Goal: Information Seeking & Learning: Learn about a topic

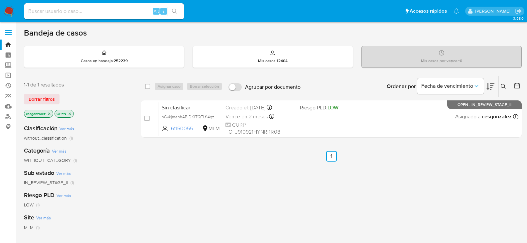
click at [44, 97] on span "Borrar filtros" at bounding box center [42, 98] width 26 height 9
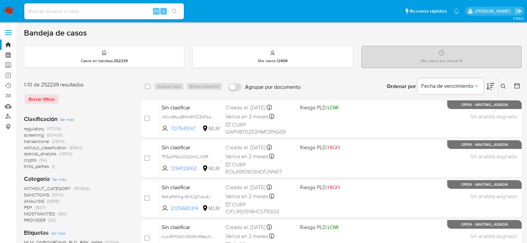
click at [39, 136] on span "screening" at bounding box center [34, 135] width 20 height 7
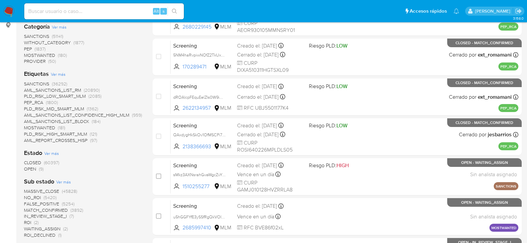
scroll to position [100, 0]
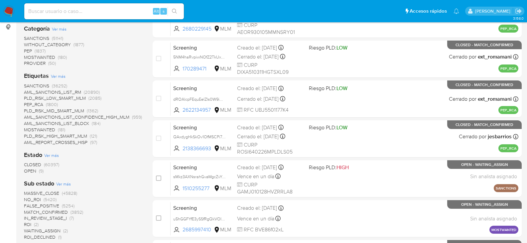
click at [38, 171] on span "OPEN (9)" at bounding box center [34, 171] width 20 height 6
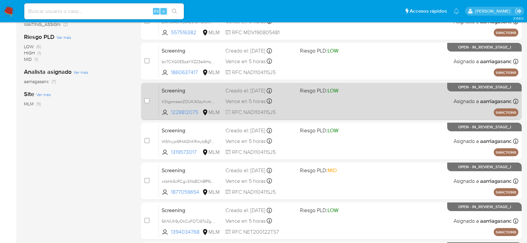
scroll to position [33, 0]
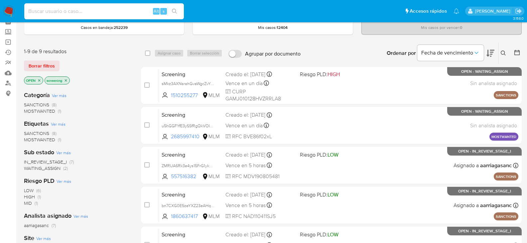
click at [88, 14] on input at bounding box center [104, 11] width 160 height 9
paste input "dsbuWhjHX8VfmD45v4TaDTuc"
type input "dsbuWhjHX8VfmD45v4TaDTuc"
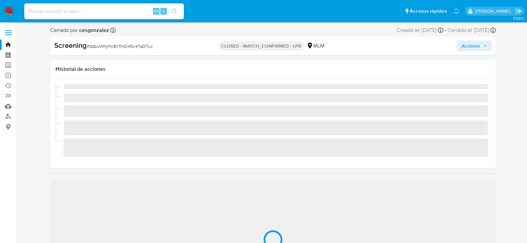
scroll to position [281, 0]
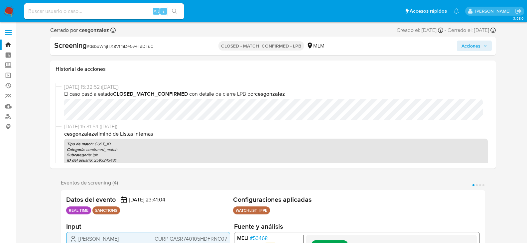
select select "10"
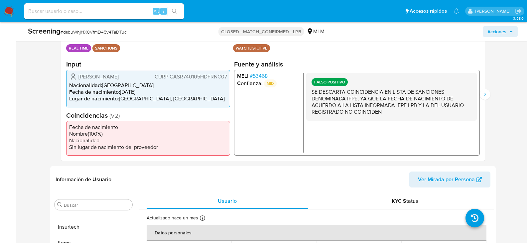
scroll to position [133, 0]
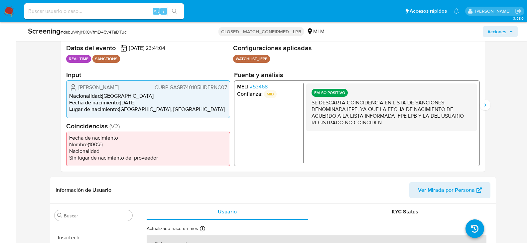
click at [259, 88] on span "# 53468" at bounding box center [258, 86] width 18 height 7
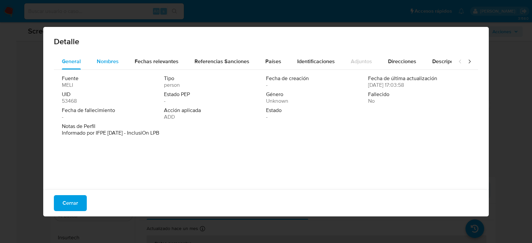
click at [105, 63] on span "Nombres" at bounding box center [108, 61] width 22 height 8
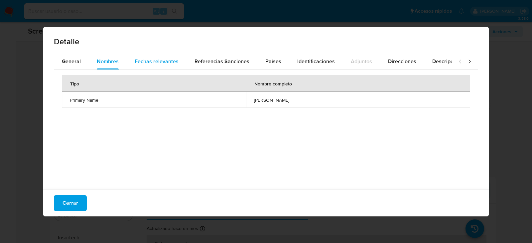
click at [158, 62] on span "Fechas relevantes" at bounding box center [157, 61] width 44 height 8
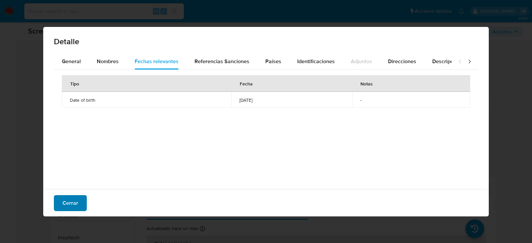
click at [68, 208] on span "Cerrar" at bounding box center [70, 203] width 16 height 15
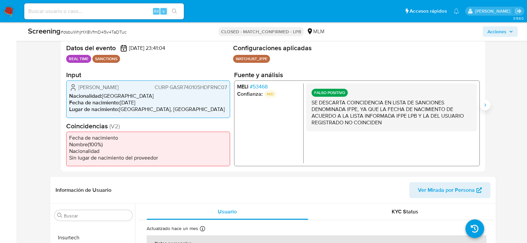
click at [487, 104] on icon "Siguiente" at bounding box center [484, 104] width 5 height 5
click at [60, 105] on icon "Anterior" at bounding box center [60, 104] width 2 height 3
click at [486, 105] on icon "Siguiente" at bounding box center [484, 104] width 5 height 5
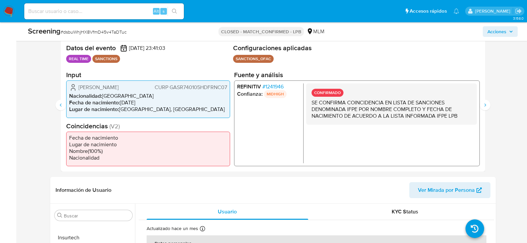
click at [273, 86] on span "# 1241946" at bounding box center [272, 86] width 21 height 7
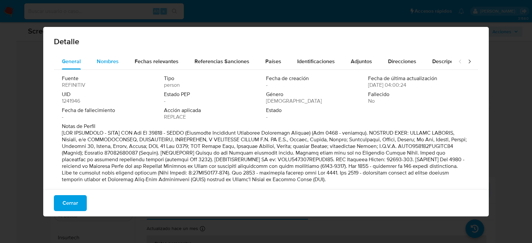
click at [112, 59] on span "Nombres" at bounding box center [108, 61] width 22 height 8
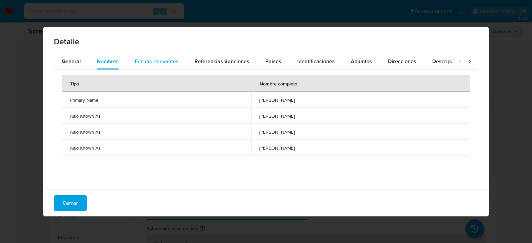
click at [158, 60] on span "Fechas relevantes" at bounding box center [157, 61] width 44 height 8
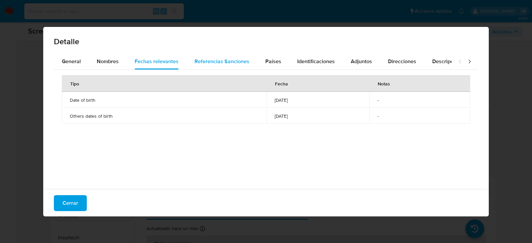
click at [227, 62] on span "Referencias Sanciones" at bounding box center [221, 61] width 55 height 8
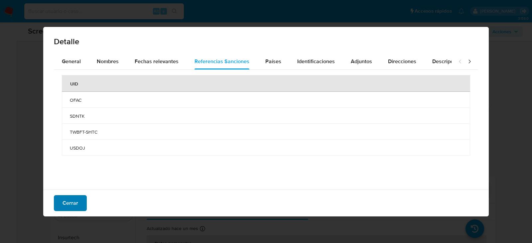
click at [80, 204] on button "Cerrar" at bounding box center [70, 203] width 33 height 16
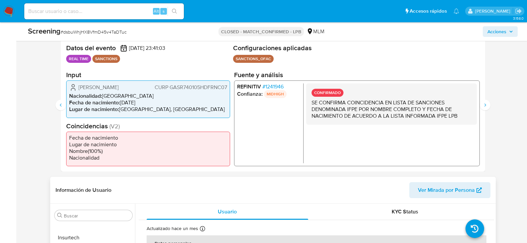
scroll to position [233, 0]
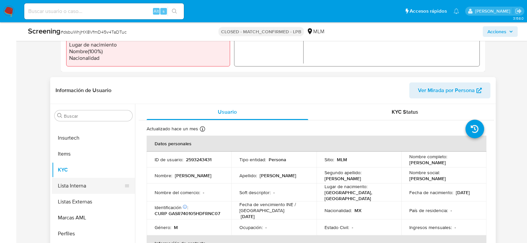
click at [86, 185] on button "Lista Interna" at bounding box center [91, 186] width 78 height 16
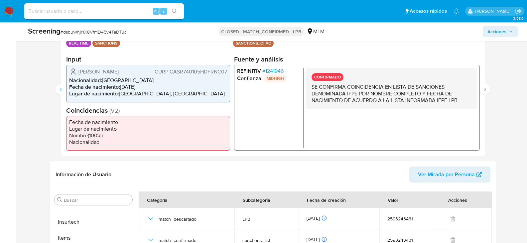
scroll to position [133, 0]
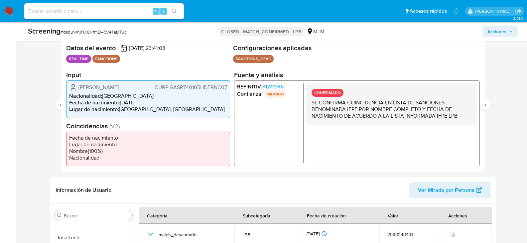
click at [280, 87] on span "# 1241946" at bounding box center [272, 86] width 21 height 7
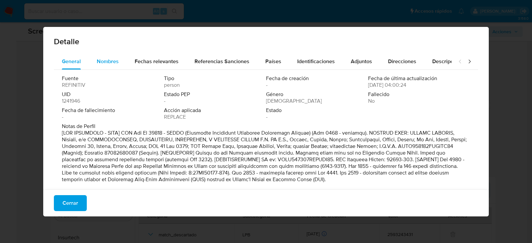
click at [103, 64] on span "Nombres" at bounding box center [108, 61] width 22 height 8
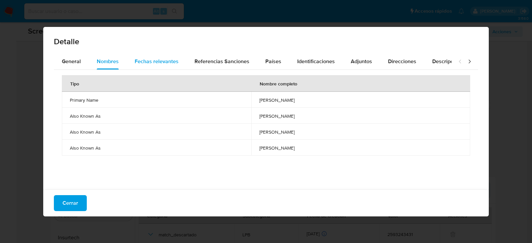
click at [147, 65] on div "Fechas relevantes" at bounding box center [157, 62] width 44 height 16
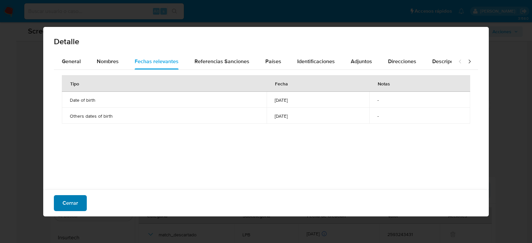
click at [77, 203] on span "Cerrar" at bounding box center [70, 203] width 16 height 15
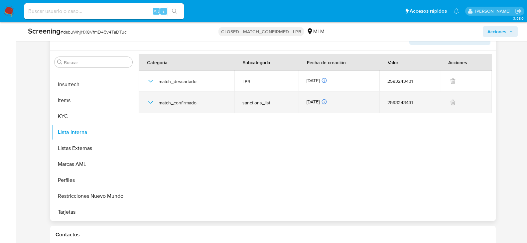
scroll to position [199, 0]
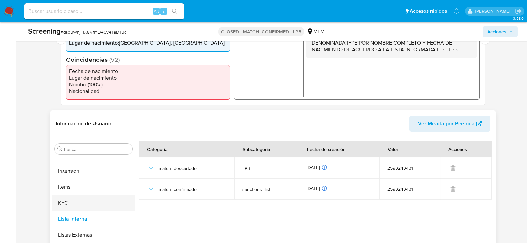
click at [63, 198] on button "KYC" at bounding box center [91, 203] width 78 height 16
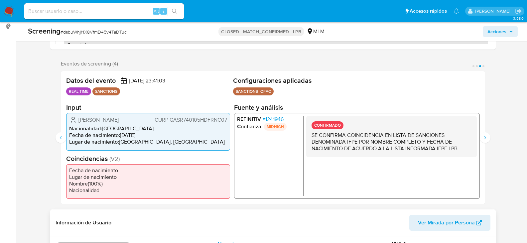
scroll to position [100, 0]
click at [280, 118] on span "# 1241946" at bounding box center [272, 120] width 21 height 7
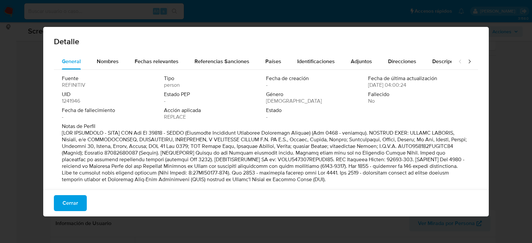
click at [79, 204] on button "Cerrar" at bounding box center [70, 203] width 33 height 16
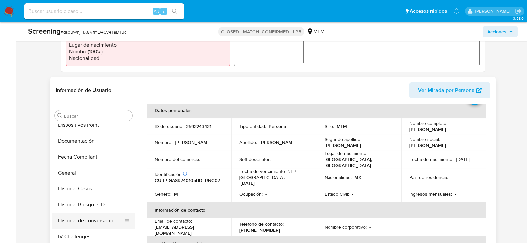
scroll to position [148, 0]
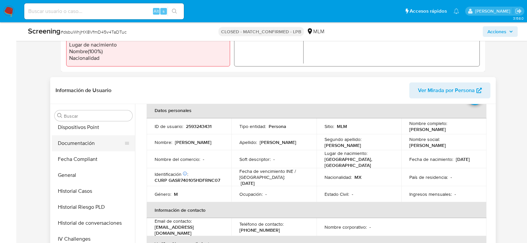
click at [84, 148] on button "Documentación" at bounding box center [91, 143] width 78 height 16
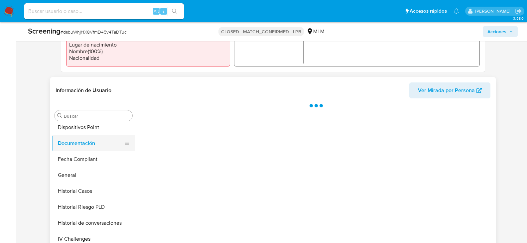
scroll to position [0, 0]
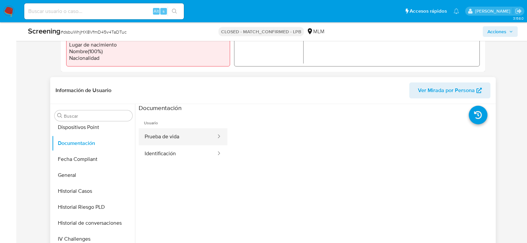
click at [177, 136] on button "Prueba de vida" at bounding box center [178, 136] width 78 height 17
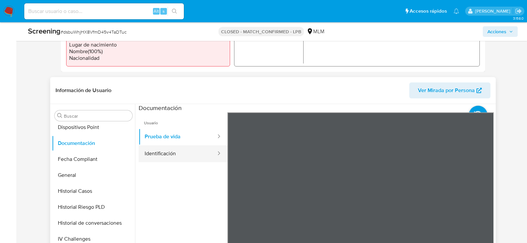
click at [168, 156] on button "Identificación" at bounding box center [178, 153] width 78 height 17
click at [123, 34] on span "# dsbuWhjHX8VfmD45v4TaDTuc" at bounding box center [93, 32] width 66 height 7
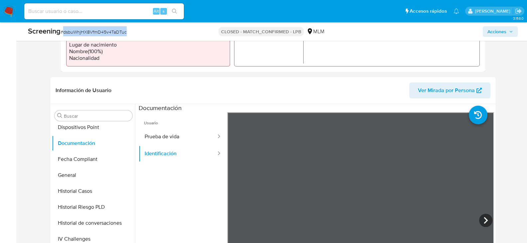
click at [123, 34] on span "# dsbuWhjHX8VfmD45v4TaDTuc" at bounding box center [93, 32] width 66 height 7
copy span "dsbuWhjHX8VfmD45v4TaDTuc"
